Goal: Task Accomplishment & Management: Manage account settings

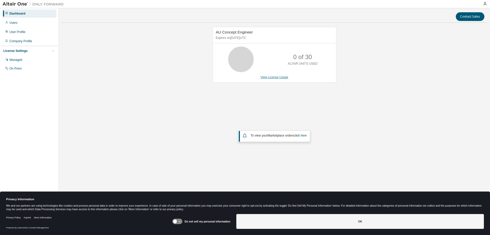
click at [273, 77] on link "View License Usage" at bounding box center [275, 77] width 28 height 4
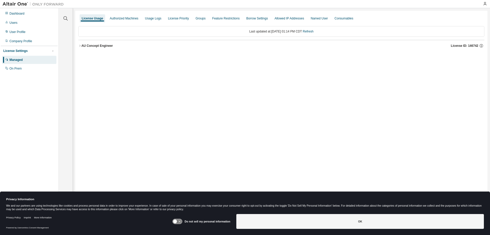
click at [79, 45] on icon "button" at bounding box center [79, 45] width 3 height 3
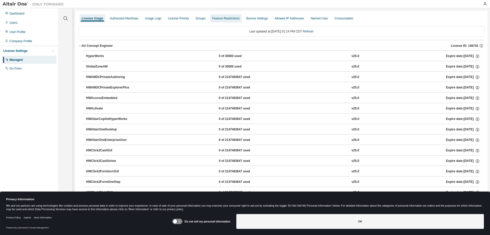
click at [220, 19] on div "Feature Restrictions" at bounding box center [225, 18] width 27 height 4
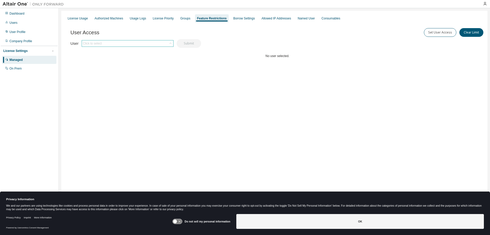
click at [170, 44] on icon at bounding box center [170, 43] width 5 height 5
click at [113, 42] on div "Click to select" at bounding box center [127, 43] width 91 height 6
click at [123, 43] on div "Click to select" at bounding box center [127, 43] width 91 height 6
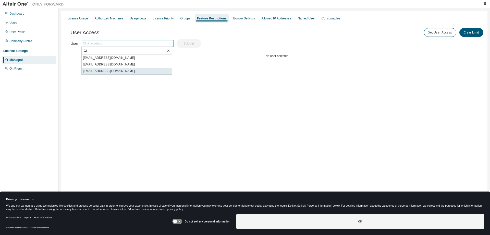
click at [110, 70] on li "GOcana@durexindustries.com" at bounding box center [127, 71] width 90 height 7
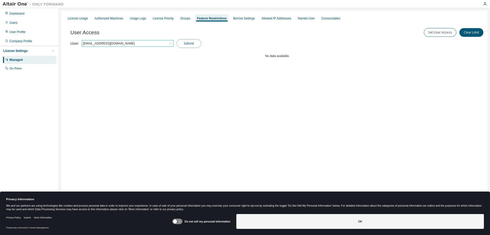
drag, startPoint x: 189, startPoint y: 44, endPoint x: 192, endPoint y: 43, distance: 2.9
click at [189, 44] on button "Submit" at bounding box center [189, 43] width 25 height 9
click at [440, 32] on button "Set User Access" at bounding box center [440, 32] width 32 height 9
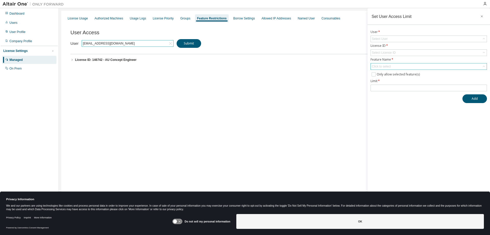
click at [394, 68] on div "Click to select" at bounding box center [429, 66] width 116 height 6
click at [300, 118] on div "License Usage Authorized Machines Usage Logs License Priority Groups Feature Re…" at bounding box center [274, 114] width 426 height 206
click at [481, 15] on icon "button" at bounding box center [482, 16] width 4 height 4
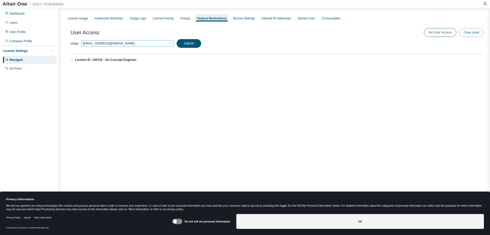
click at [472, 34] on button "Clear Limit" at bounding box center [471, 32] width 24 height 9
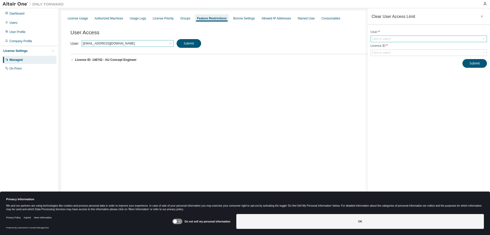
click at [415, 41] on div "Click to select" at bounding box center [429, 39] width 116 height 6
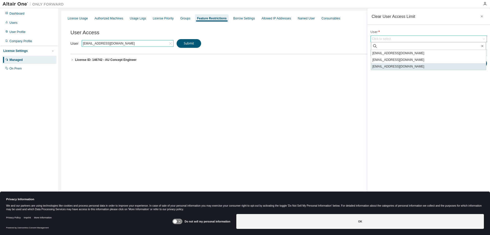
click at [405, 66] on li "GOcana@durexindustries.com" at bounding box center [428, 66] width 115 height 7
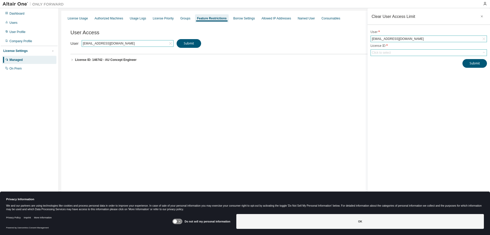
click at [390, 53] on div "Click to select" at bounding box center [381, 53] width 19 height 4
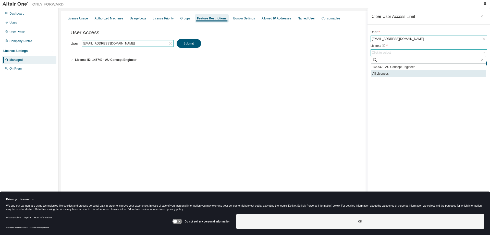
click at [392, 74] on li "All Licenses" at bounding box center [428, 73] width 115 height 7
click at [475, 90] on div "Clear User Access Limit User * GOcana@durexindustries.com License ID * All Lice…" at bounding box center [429, 114] width 123 height 212
click at [475, 67] on button "Submit" at bounding box center [474, 65] width 25 height 9
click at [475, 66] on button "Submit" at bounding box center [474, 65] width 25 height 9
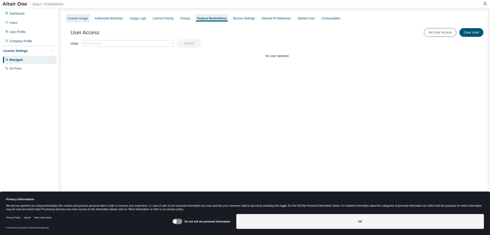
click at [80, 20] on div "License Usage" at bounding box center [78, 18] width 24 height 8
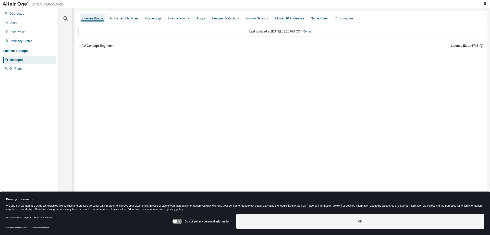
click at [80, 45] on icon "button" at bounding box center [79, 45] width 3 height 3
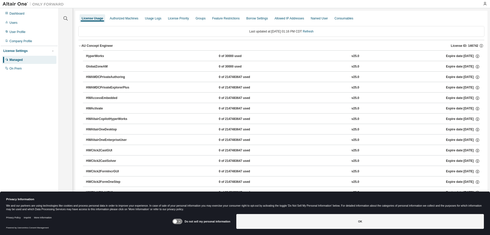
click at [100, 57] on div "HyperWorks" at bounding box center [109, 56] width 46 height 5
click at [17, 34] on div "User Profile" at bounding box center [29, 32] width 54 height 8
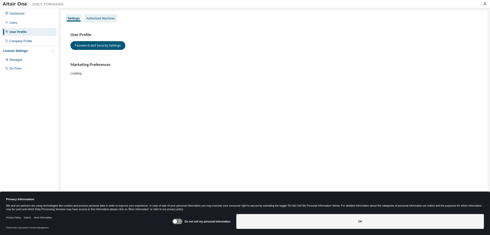
click at [94, 19] on div "Authorized Machines" at bounding box center [100, 18] width 29 height 4
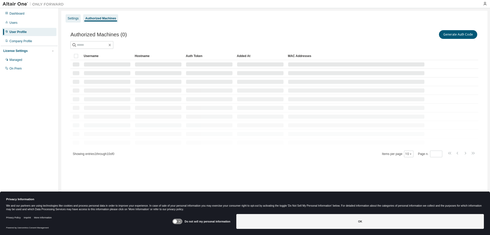
click at [75, 18] on div "Settings" at bounding box center [73, 18] width 11 height 4
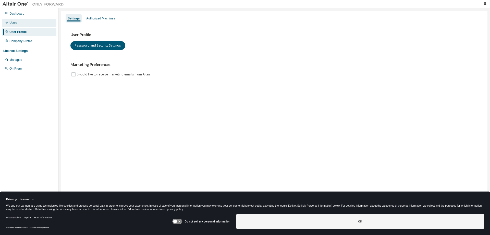
click at [15, 24] on div "Users" at bounding box center [13, 23] width 8 height 4
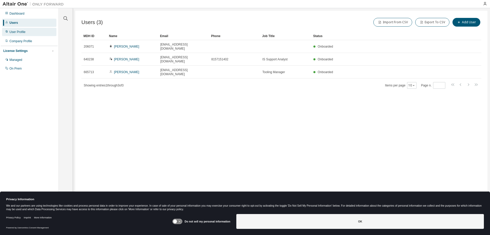
click at [21, 33] on div "User Profile" at bounding box center [17, 32] width 16 height 4
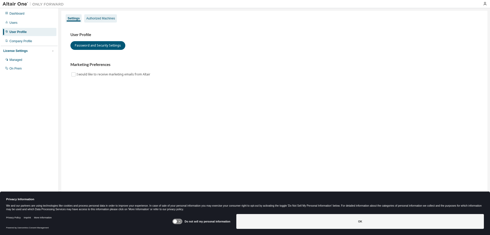
click at [101, 19] on div "Authorized Machines" at bounding box center [100, 18] width 29 height 4
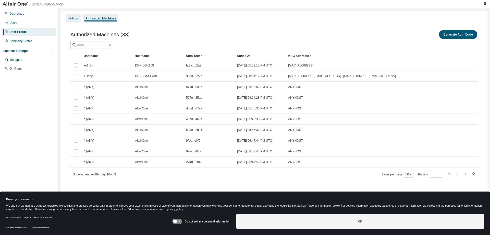
click at [70, 19] on div "Settings" at bounding box center [73, 18] width 11 height 4
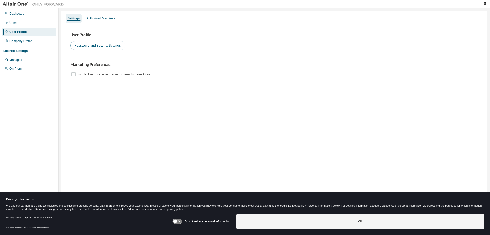
click at [86, 47] on button "Password and Security Settings" at bounding box center [97, 45] width 55 height 9
click at [18, 24] on div "Users" at bounding box center [29, 23] width 54 height 8
